Goal: Transaction & Acquisition: Purchase product/service

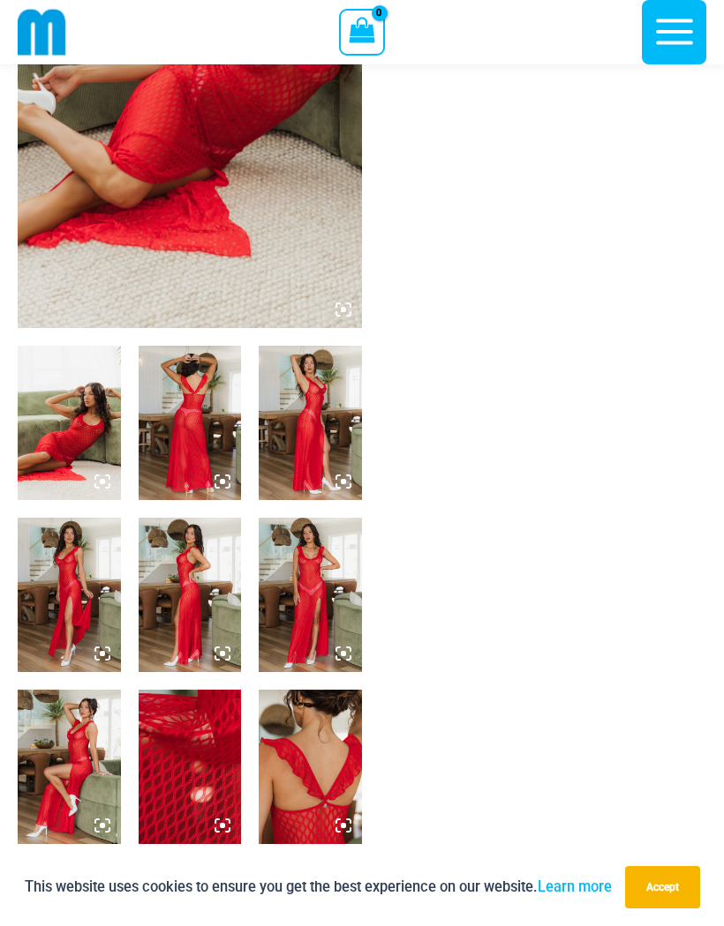
scroll to position [326, 0]
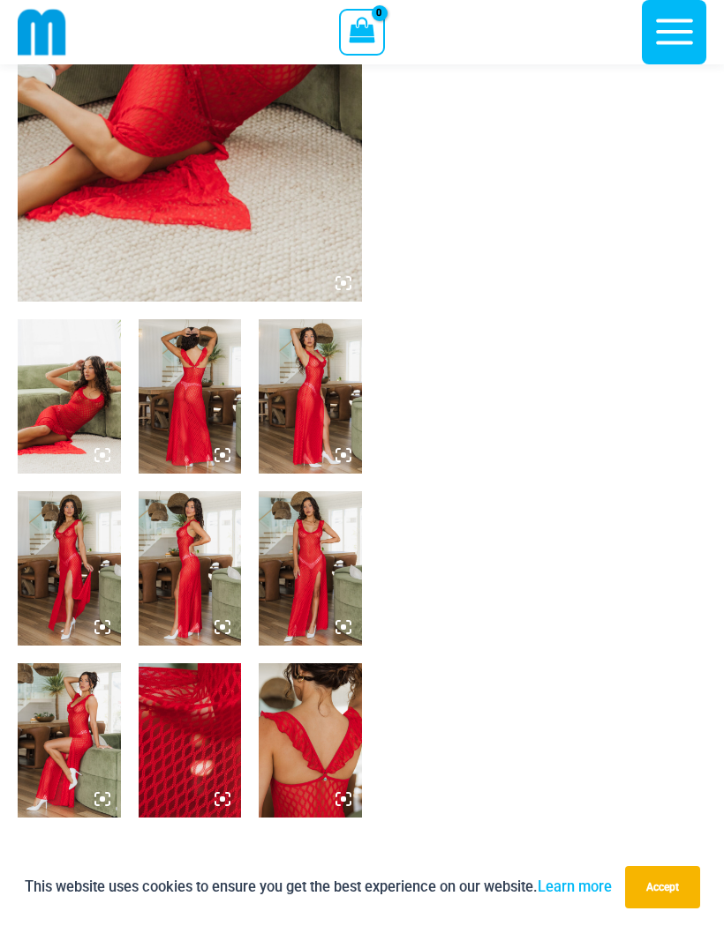
click at [98, 724] on img at bounding box center [69, 741] width 103 height 154
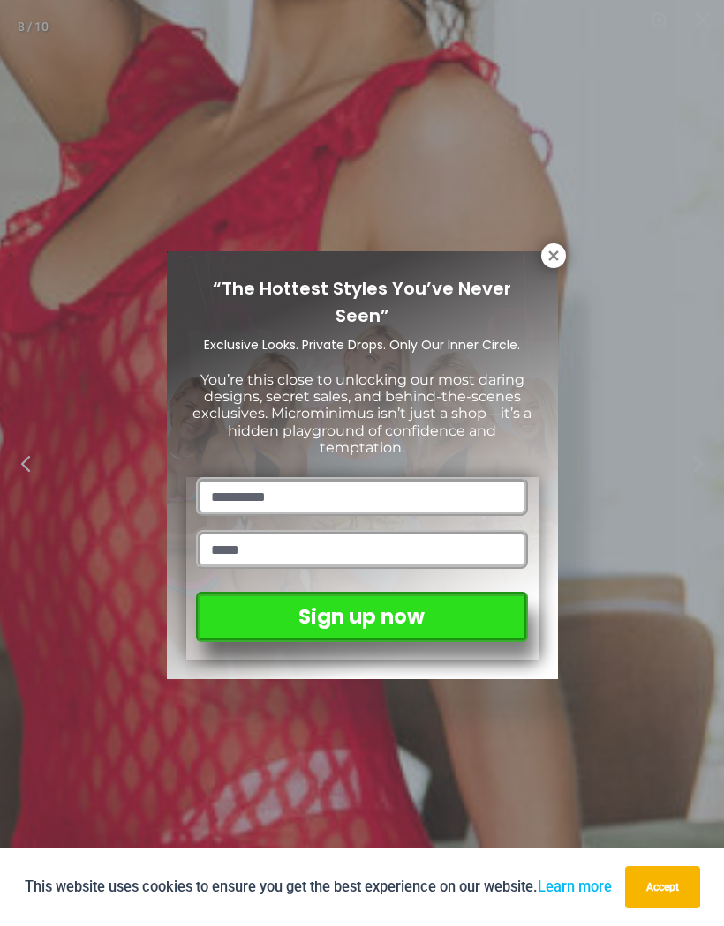
click at [547, 262] on icon at bounding box center [553, 256] width 16 height 16
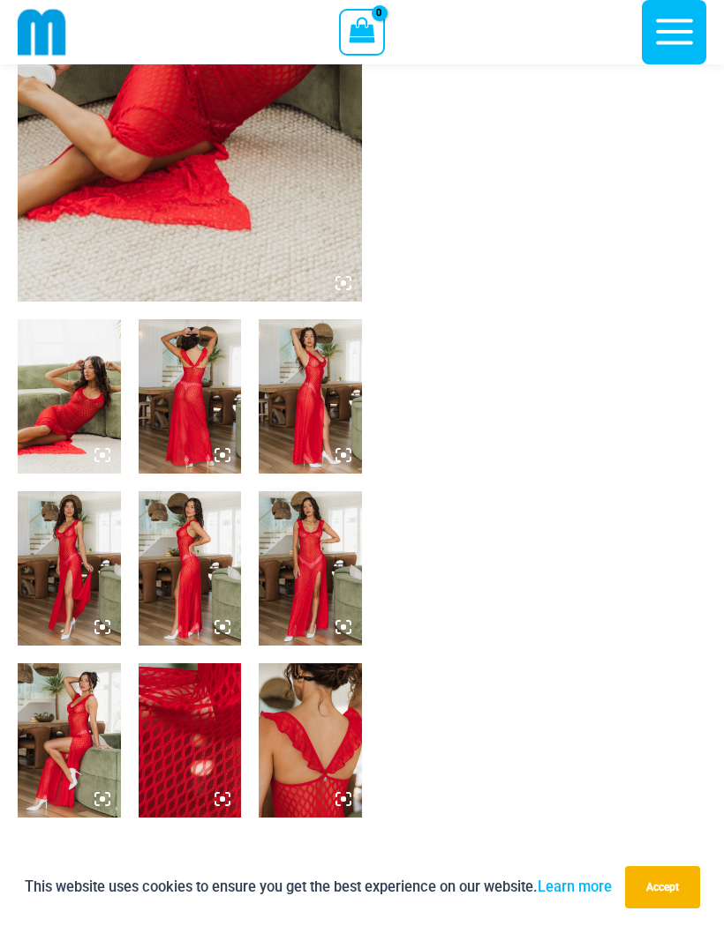
click at [315, 578] on img at bounding box center [310, 568] width 103 height 154
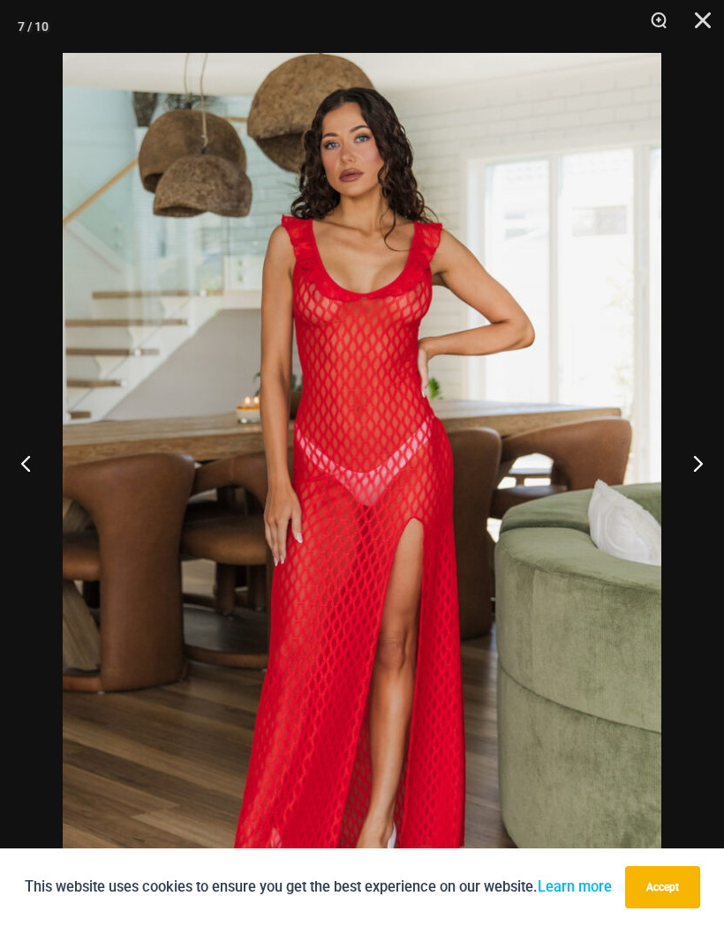
click at [714, 22] on button "Close" at bounding box center [696, 26] width 44 height 53
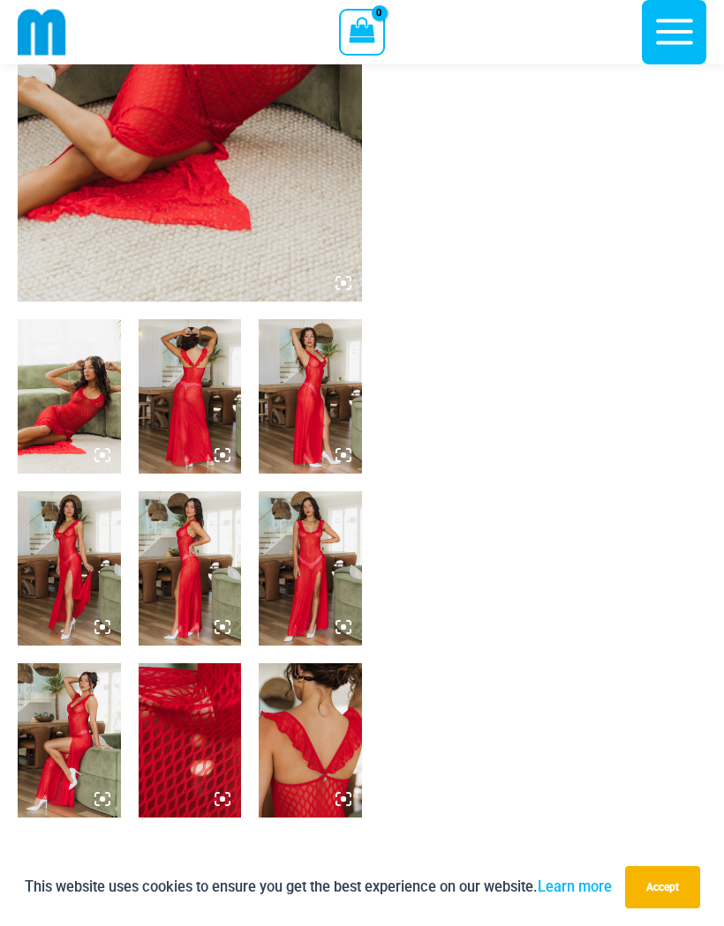
click at [181, 599] on img at bounding box center [190, 568] width 103 height 154
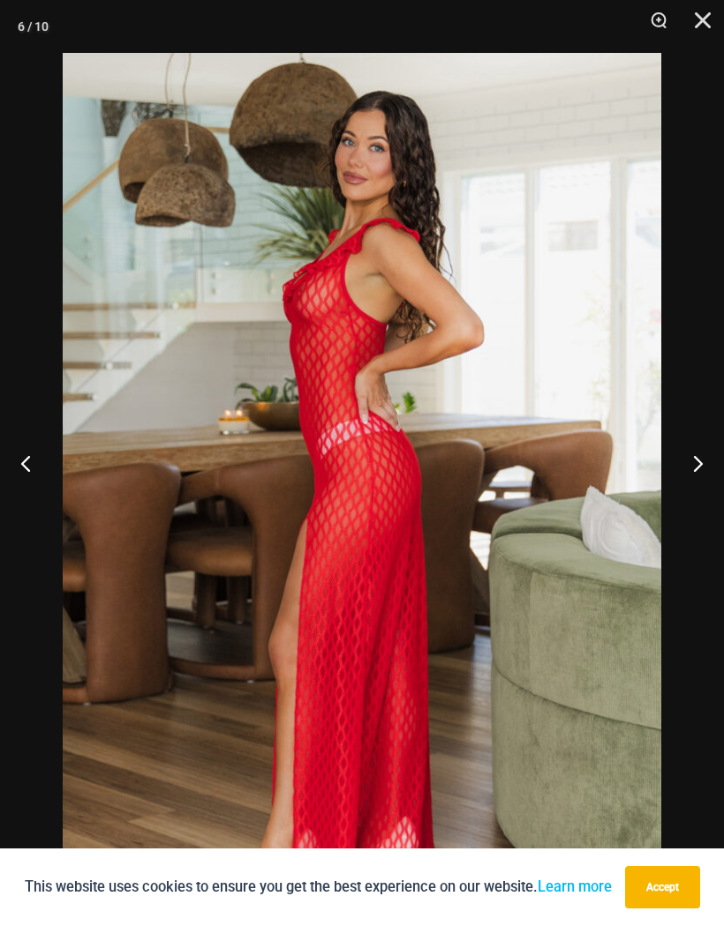
click at [33, 495] on button "Previous" at bounding box center [33, 463] width 66 height 88
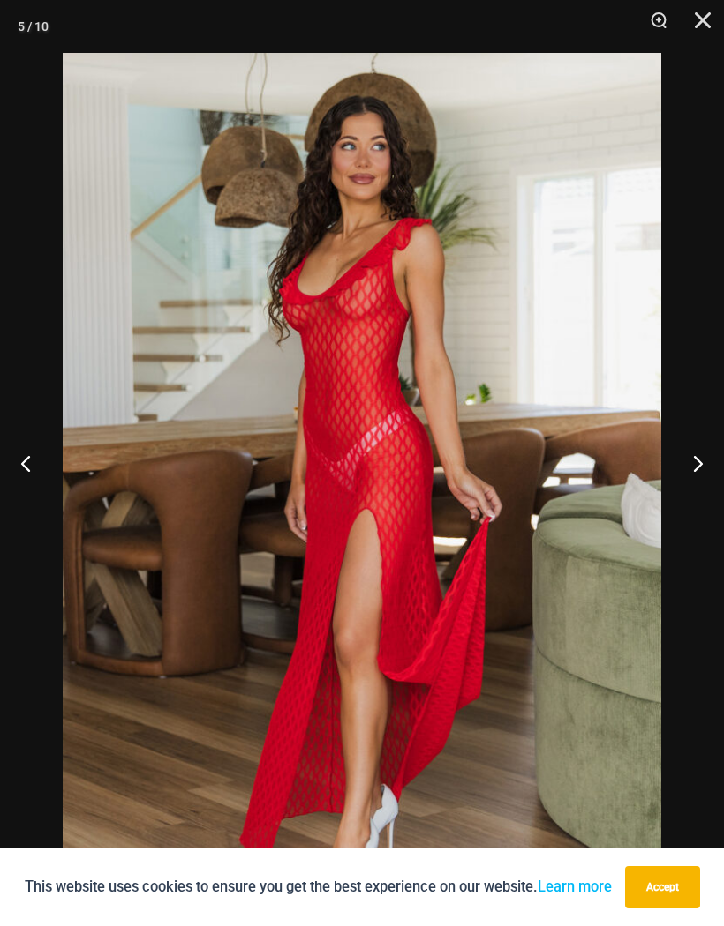
click at [35, 507] on button "Previous" at bounding box center [33, 463] width 66 height 88
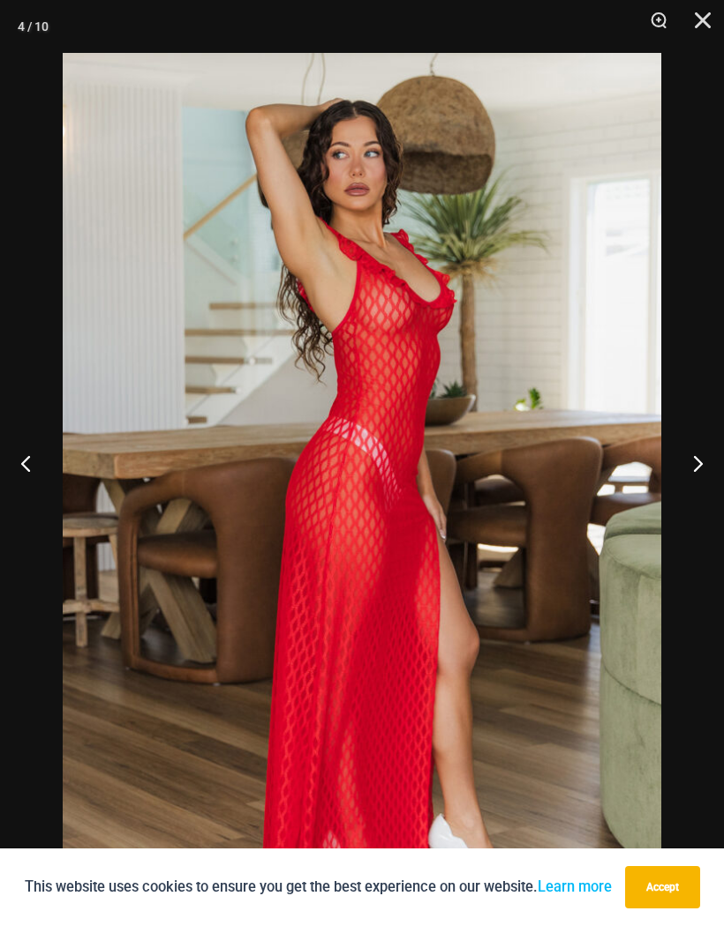
click at [40, 507] on button "Previous" at bounding box center [33, 463] width 66 height 88
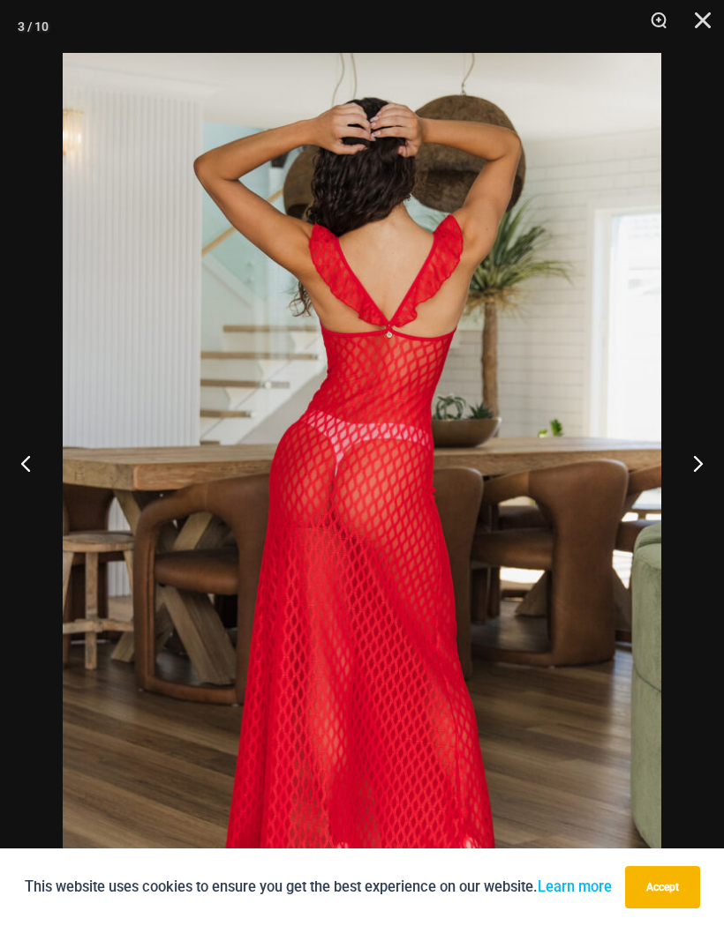
click at [35, 507] on button "Previous" at bounding box center [33, 463] width 66 height 88
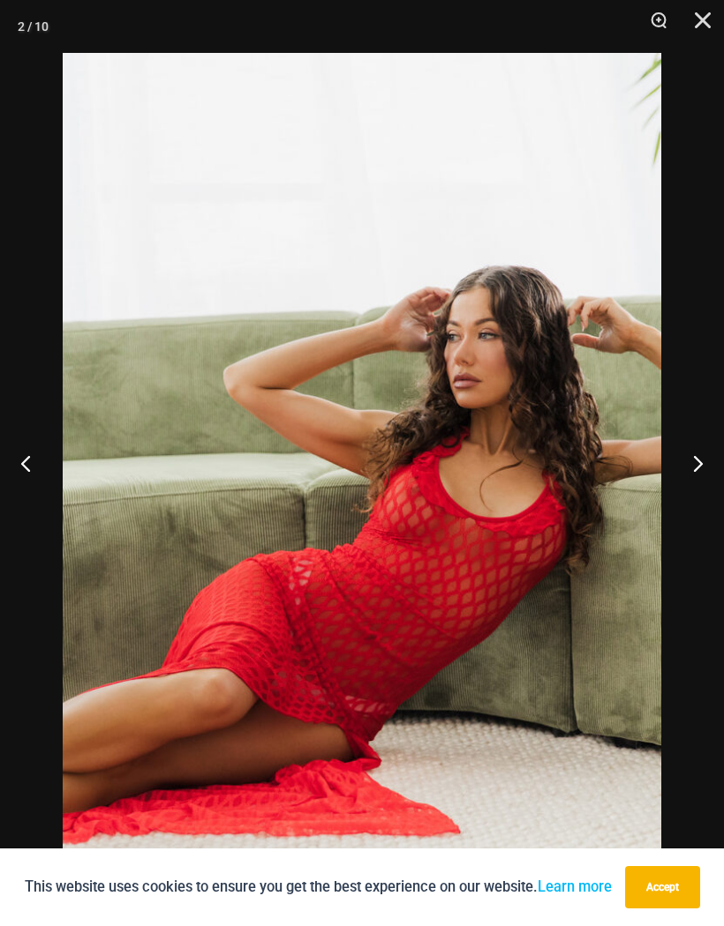
click at [36, 507] on button "Previous" at bounding box center [33, 463] width 66 height 88
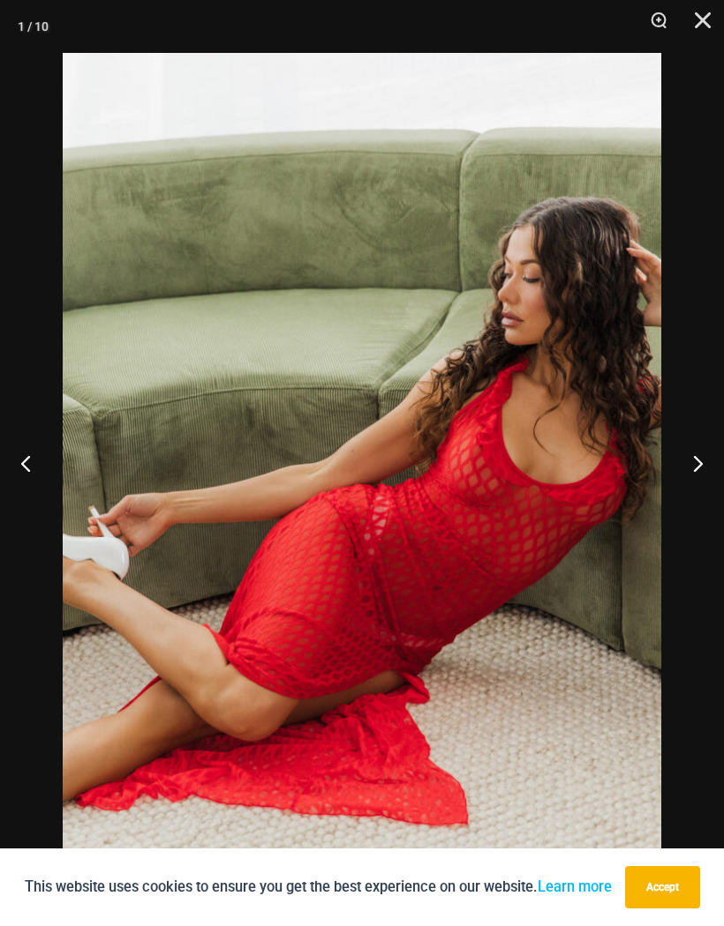
click at [34, 507] on button "Previous" at bounding box center [33, 463] width 66 height 88
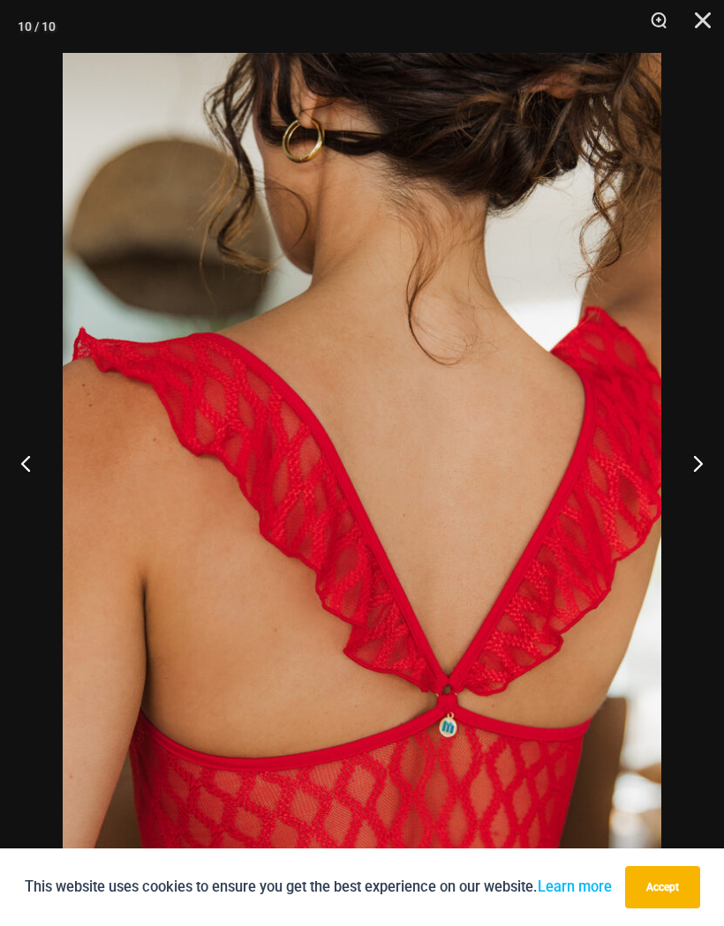
click at [46, 507] on button "Previous" at bounding box center [33, 463] width 66 height 88
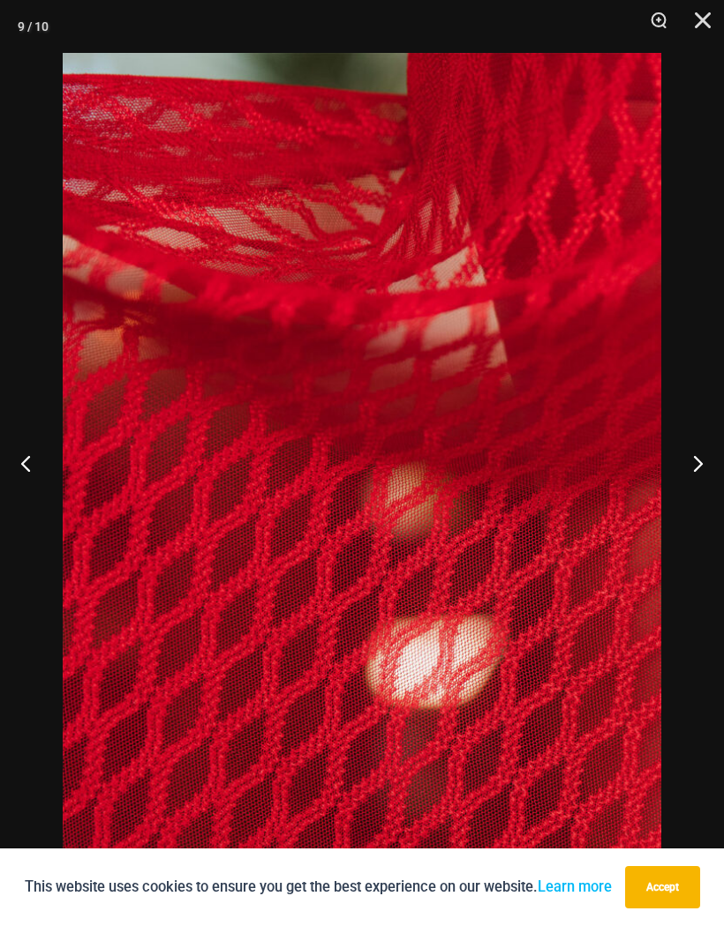
click at [37, 507] on button "Previous" at bounding box center [33, 463] width 66 height 88
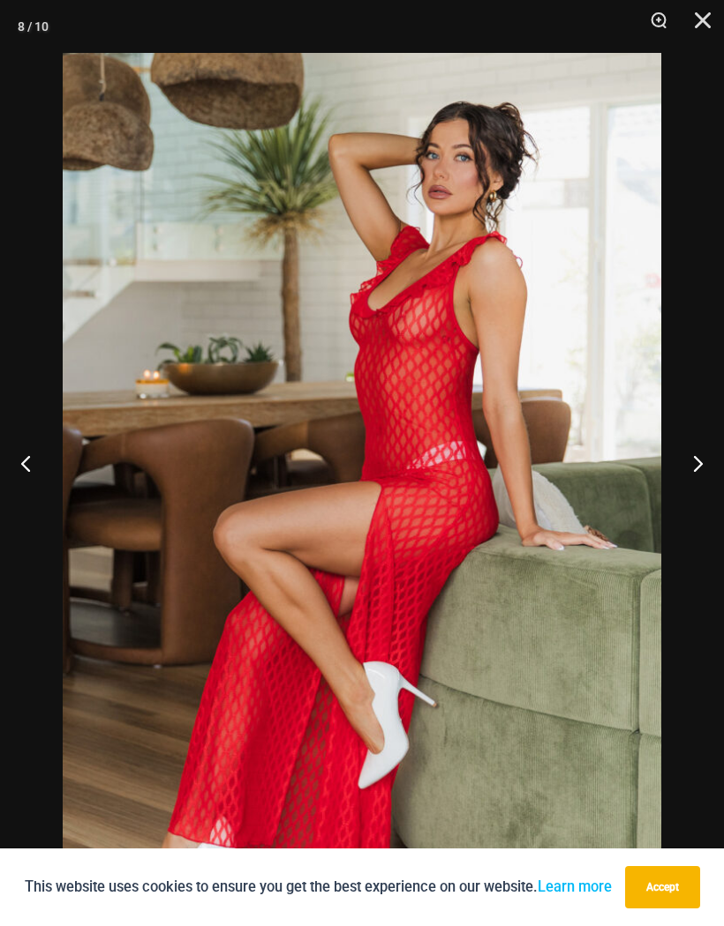
click at [711, 27] on button "Close" at bounding box center [696, 26] width 44 height 53
